Goal: Complete application form

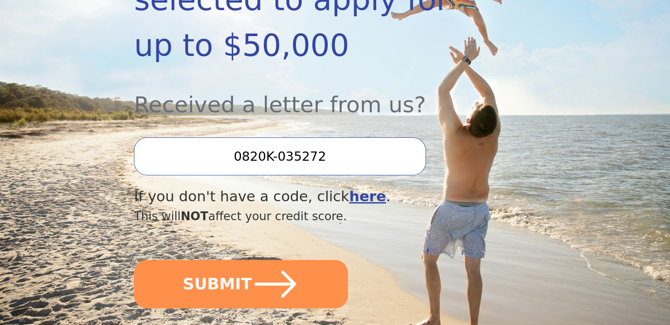
scroll to position [264, 0]
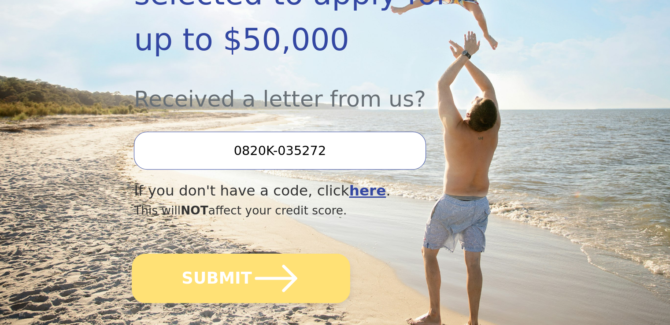
click at [236, 254] on button "SUBMIT" at bounding box center [241, 278] width 219 height 49
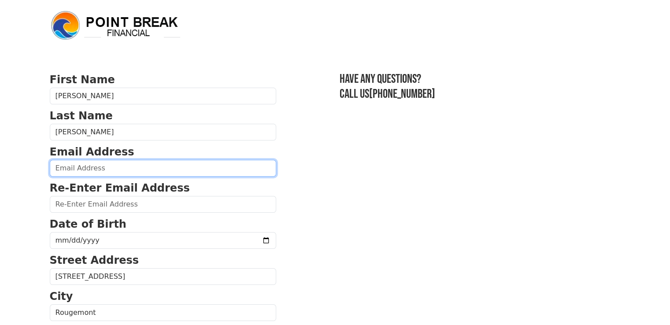
click at [162, 170] on input "email" at bounding box center [163, 168] width 226 height 17
type input "[PERSON_NAME][EMAIL_ADDRESS][DOMAIN_NAME]"
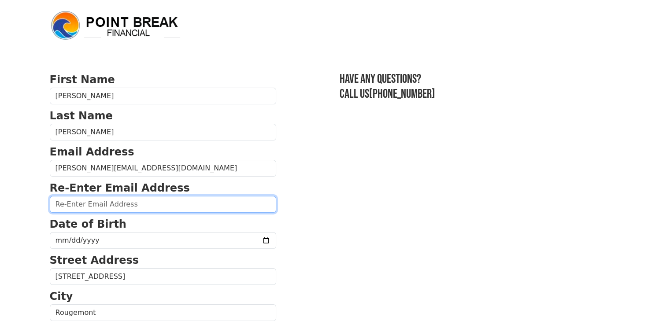
type input "[PERSON_NAME][EMAIL_ADDRESS][DOMAIN_NAME]"
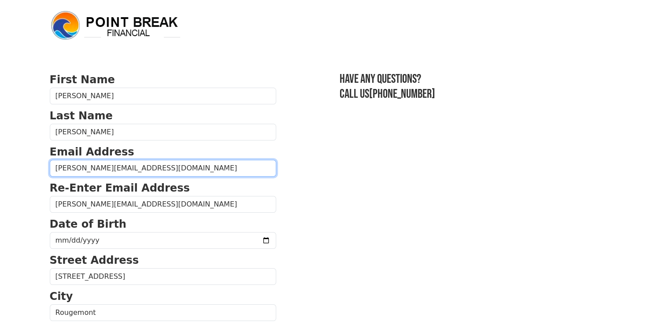
type input "[PHONE_NUMBER]"
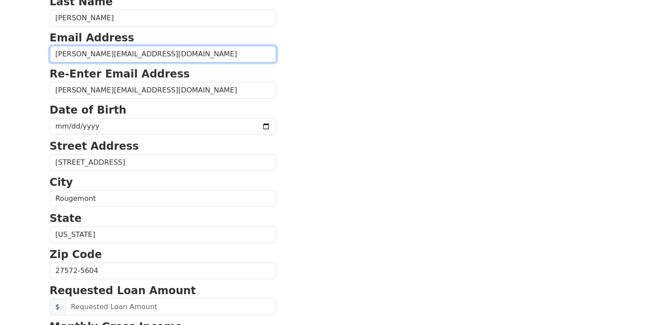
scroll to position [108, 0]
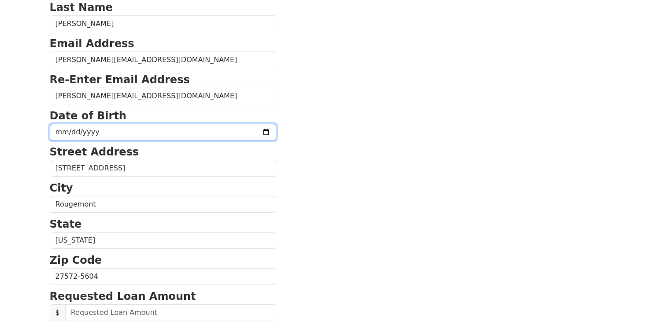
click at [91, 133] on input "date" at bounding box center [163, 132] width 226 height 17
click at [59, 128] on input "date" at bounding box center [163, 132] width 226 height 17
type input "[DATE]"
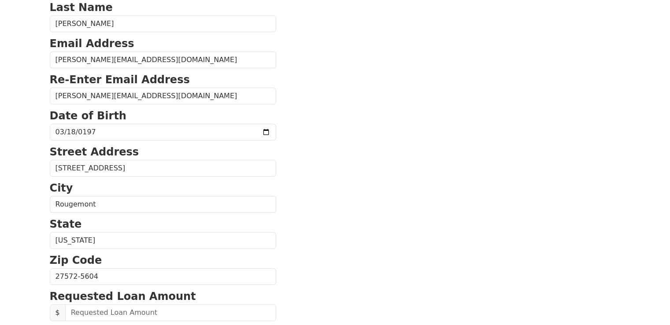
click at [290, 93] on section "First Name [PERSON_NAME] Last Name [PERSON_NAME] Email Address [PERSON_NAME][EM…" at bounding box center [335, 277] width 571 height 628
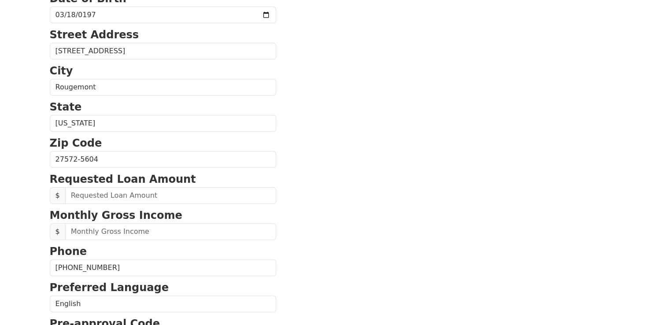
scroll to position [241, 0]
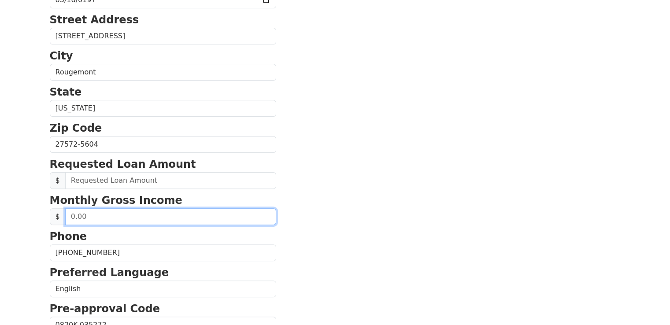
click at [104, 217] on input "text" at bounding box center [170, 216] width 211 height 17
